Goal: Task Accomplishment & Management: Manage account settings

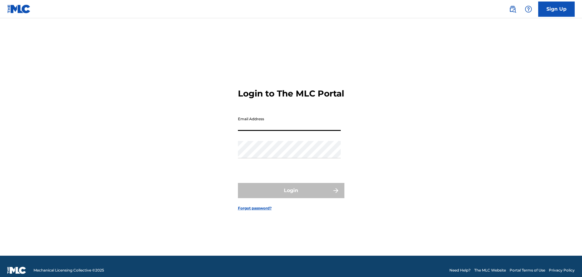
click at [267, 131] on input "Email Address" at bounding box center [289, 122] width 103 height 17
type input "[EMAIL_ADDRESS][DOMAIN_NAME]"
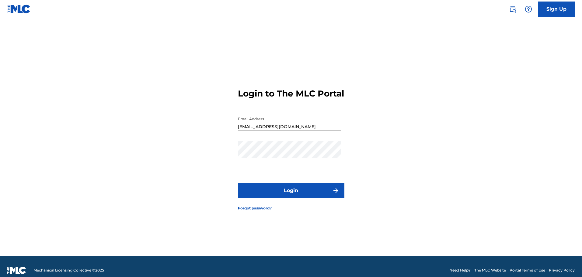
click at [286, 188] on button "Login" at bounding box center [291, 190] width 107 height 15
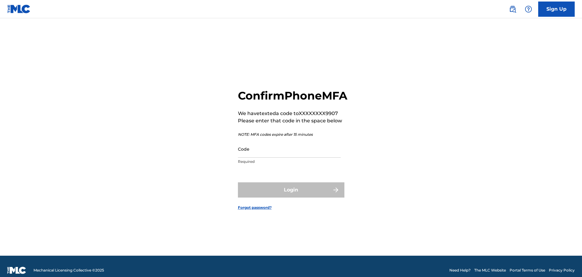
click at [306, 155] on input "Code" at bounding box center [289, 148] width 103 height 17
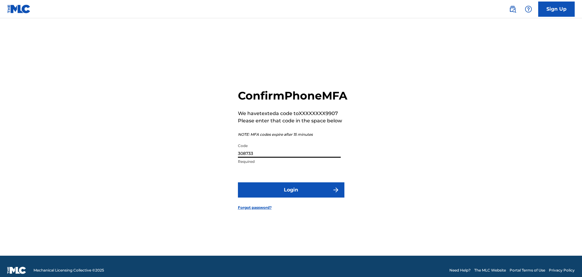
type input "308733"
click at [238, 182] on button "Login" at bounding box center [291, 189] width 107 height 15
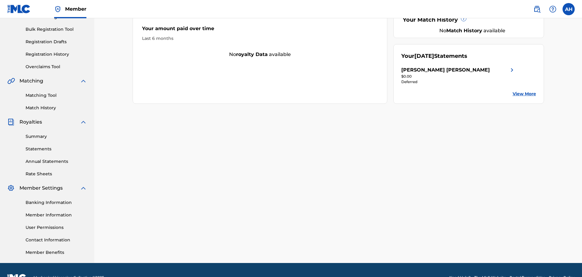
scroll to position [100, 0]
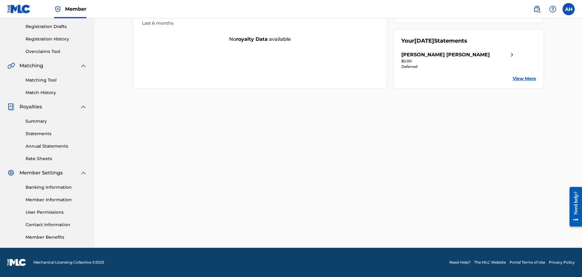
click at [41, 189] on link "Banking Information" at bounding box center [56, 187] width 61 height 6
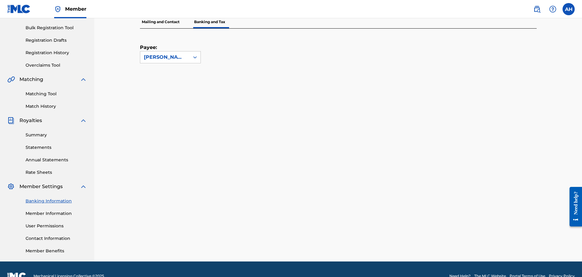
scroll to position [90, 0]
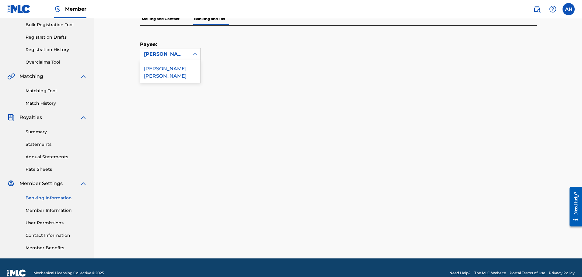
click at [176, 51] on div "[PERSON_NAME] [PERSON_NAME]" at bounding box center [165, 54] width 42 height 7
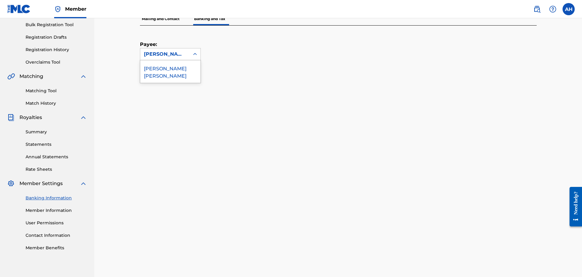
click at [233, 45] on div "Payee: [PERSON_NAME] [PERSON_NAME] selected, 1 of 1. 1 result available. Use Up…" at bounding box center [331, 43] width 382 height 35
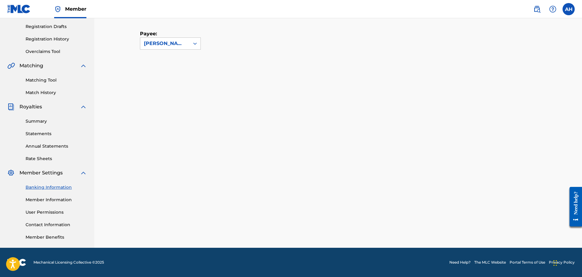
scroll to position [100, 0]
click at [41, 121] on link "Summary" at bounding box center [56, 121] width 61 height 6
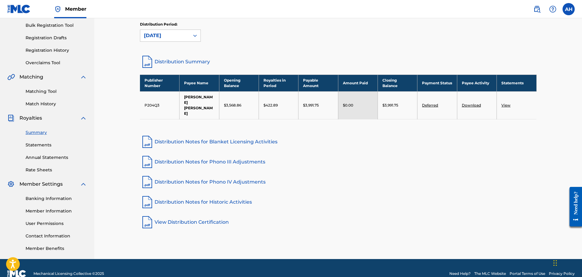
scroll to position [90, 0]
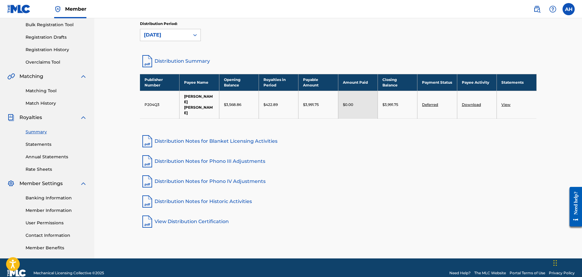
click at [26, 147] on link "Statements" at bounding box center [56, 144] width 61 height 6
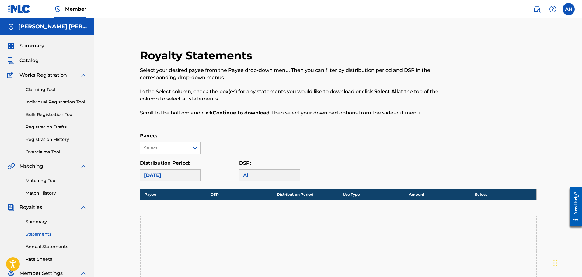
click at [565, 10] on label at bounding box center [569, 9] width 12 height 12
click at [569, 9] on input "AH [PERSON_NAME] [EMAIL_ADDRESS][DOMAIN_NAME] Notification Preferences Profile …" at bounding box center [569, 9] width 0 height 0
click at [507, 85] on p "Log out" at bounding box center [510, 85] width 14 height 5
click at [569, 9] on input "AH [PERSON_NAME] [EMAIL_ADDRESS][DOMAIN_NAME] Notification Preferences Profile …" at bounding box center [569, 9] width 0 height 0
